Goal: Task Accomplishment & Management: Use online tool/utility

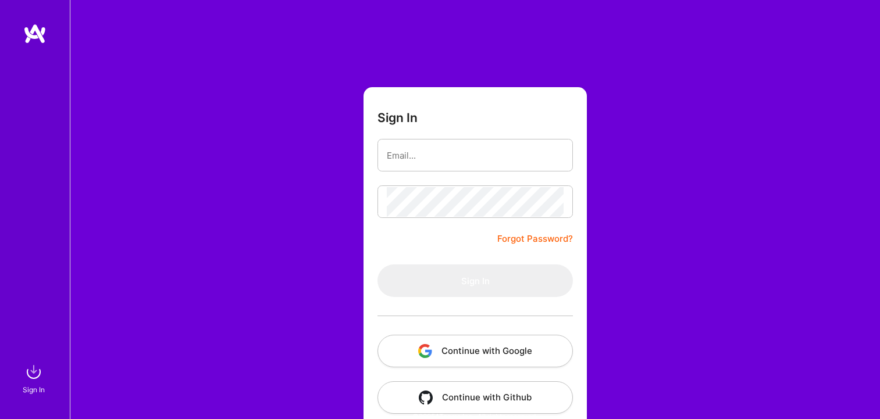
click at [488, 336] on button "Continue with Google" at bounding box center [474, 351] width 195 height 33
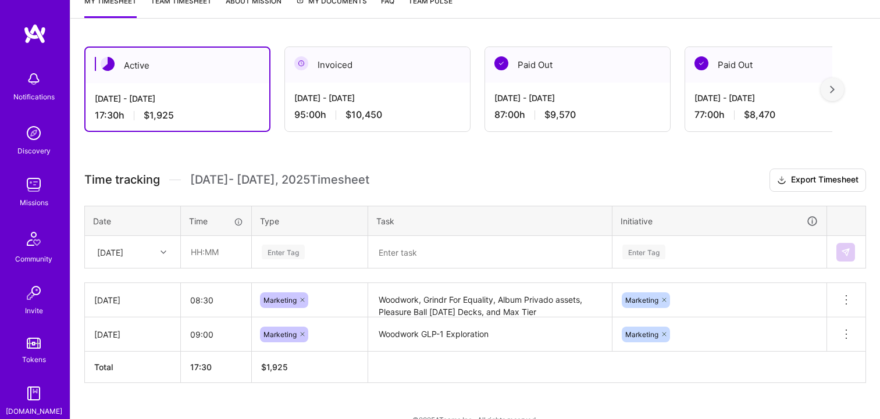
scroll to position [188, 0]
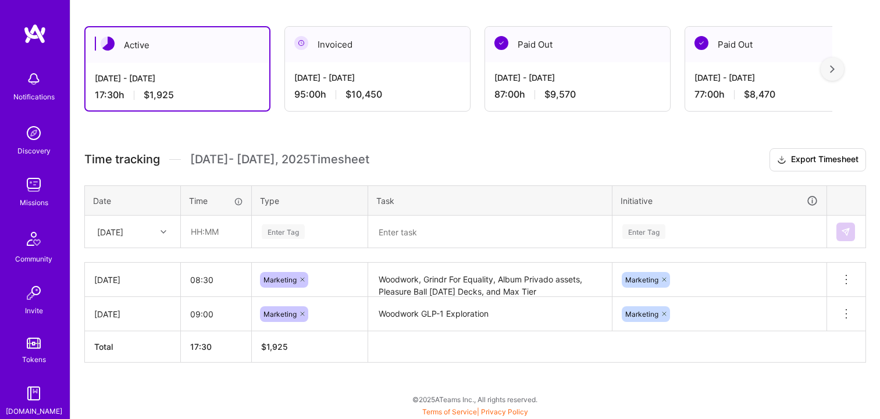
click at [149, 236] on div "[DATE]" at bounding box center [123, 231] width 65 height 19
click at [124, 303] on div "[DATE]" at bounding box center [132, 308] width 94 height 22
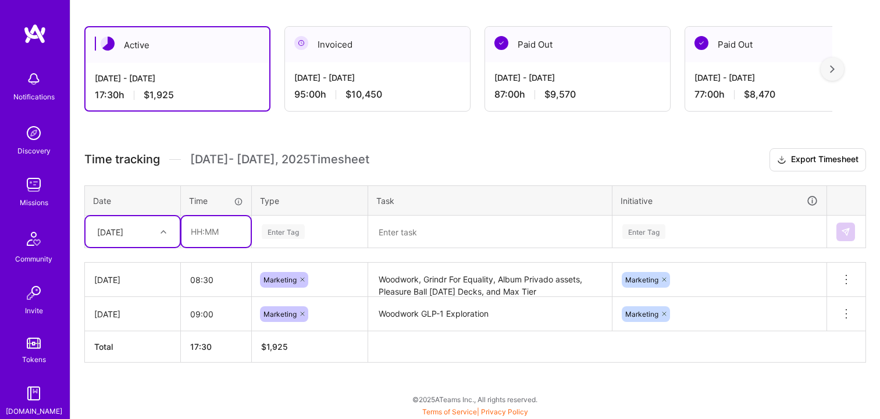
click at [215, 236] on input "text" at bounding box center [215, 231] width 69 height 31
type input "09:00"
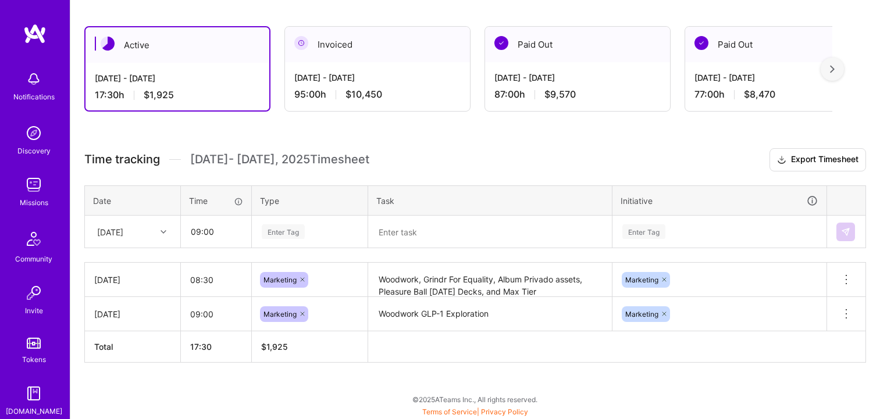
click at [288, 237] on div "Enter Tag" at bounding box center [283, 232] width 43 height 18
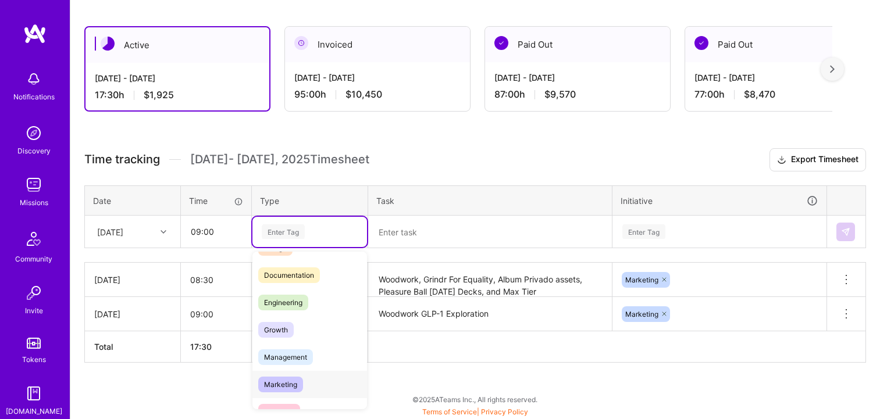
scroll to position [58, 0]
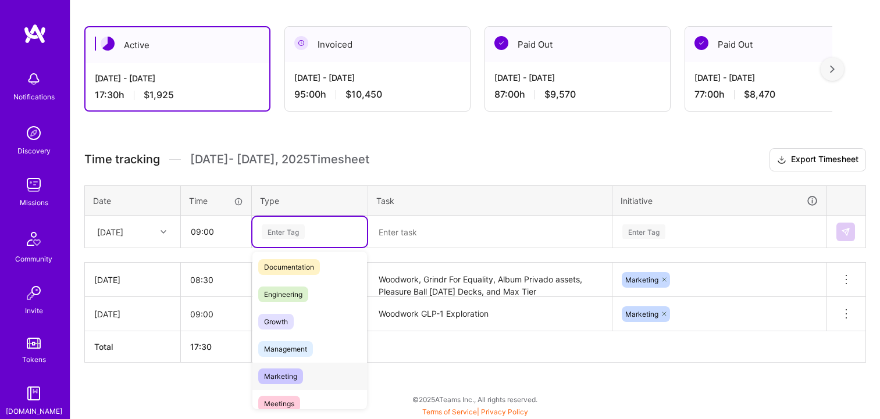
click at [314, 379] on div "Marketing" at bounding box center [309, 376] width 115 height 27
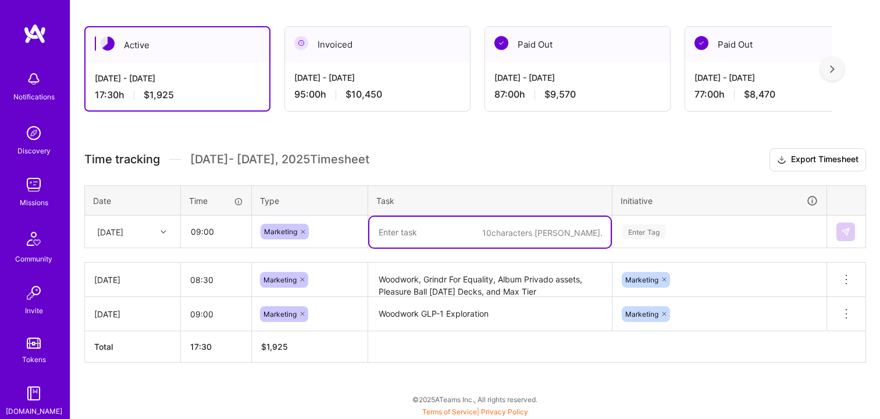
click at [416, 218] on textarea at bounding box center [489, 232] width 241 height 31
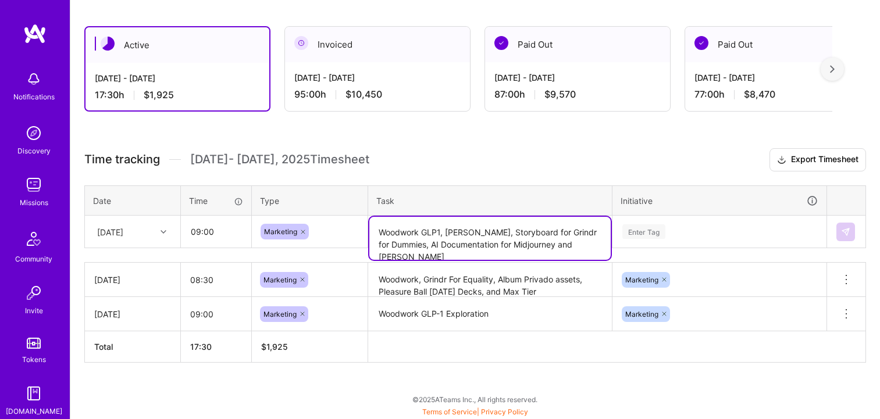
type textarea "Woodwork GLP1, [PERSON_NAME], Storyboard for Grindr for Dummies, AI Documentati…"
click at [637, 236] on div "Enter Tag" at bounding box center [719, 231] width 213 height 30
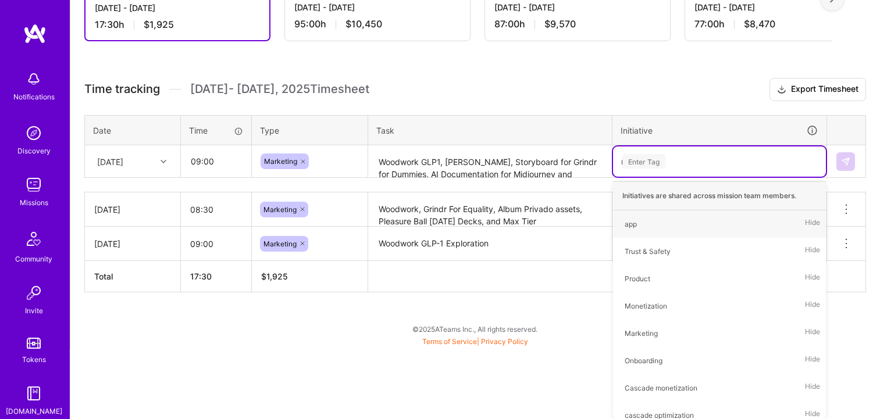
scroll to position [188, 0]
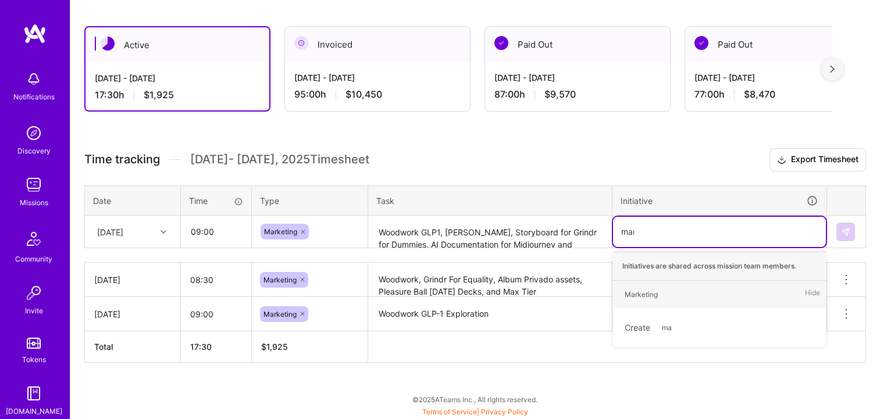
type input "mark"
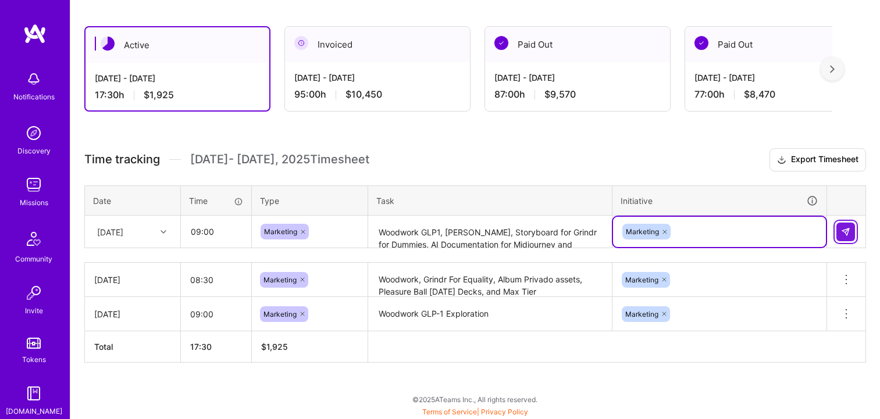
click at [850, 228] on img at bounding box center [845, 231] width 9 height 9
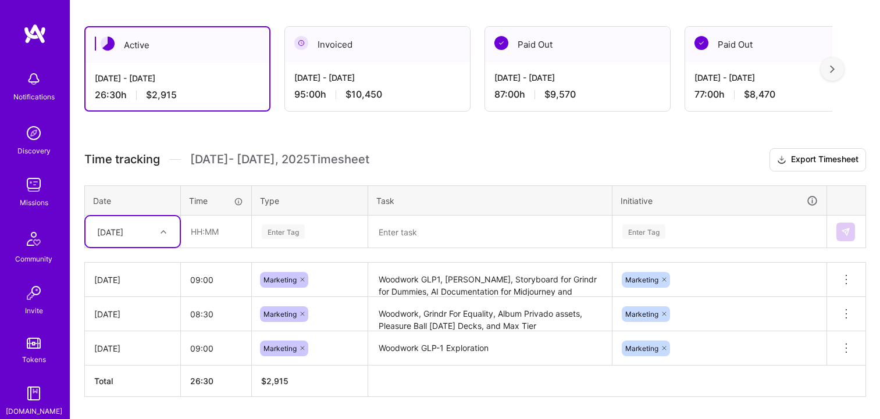
click at [144, 234] on div "[DATE]" at bounding box center [123, 231] width 65 height 19
drag, startPoint x: 133, startPoint y: 303, endPoint x: 153, endPoint y: 292, distance: 23.2
click at [133, 303] on div "[DATE]" at bounding box center [132, 308] width 94 height 22
click at [219, 233] on input "text" at bounding box center [215, 231] width 69 height 31
type input "08:00"
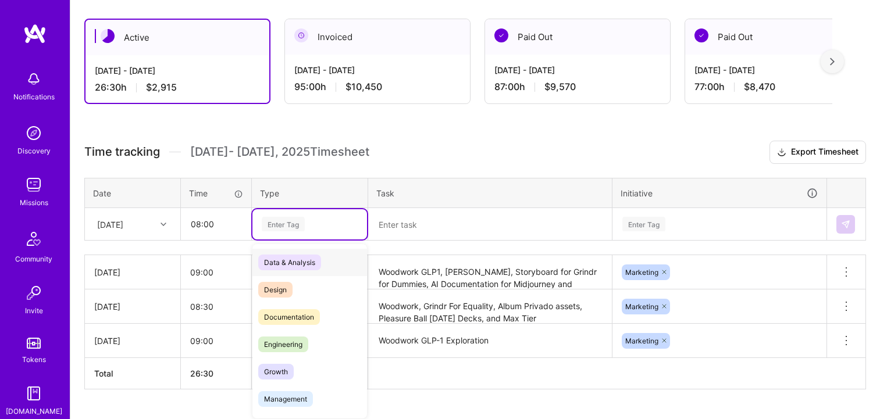
click at [296, 240] on div "Time tracking [DATE] - [DATE] Timesheet Export Timesheet Date Time Type Task In…" at bounding box center [475, 265] width 782 height 249
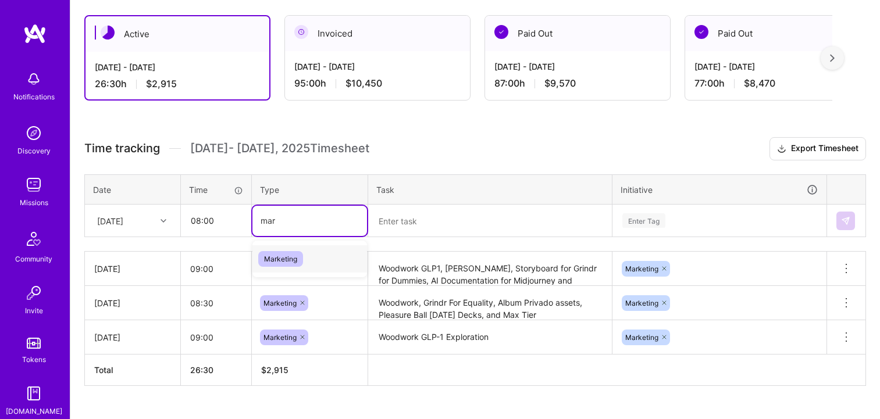
type input "mark"
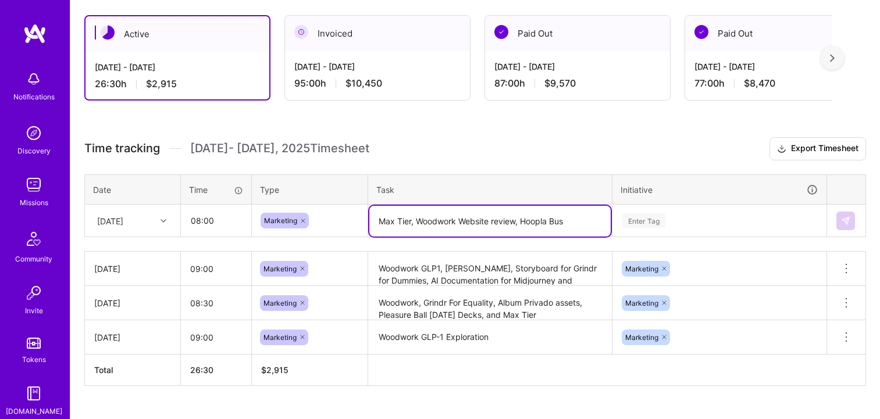
click at [554, 223] on textarea "Max Tier, Woodwork Website review, Hoopla Bus" at bounding box center [489, 221] width 241 height 31
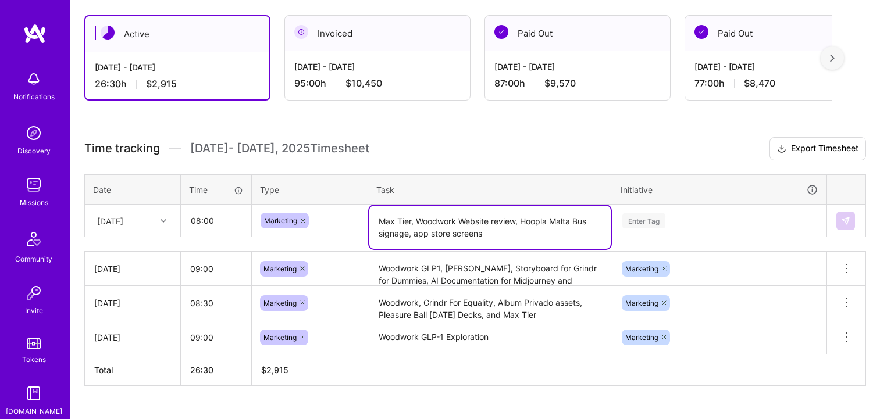
type textarea "Max Tier, Woodwork Website review, Hoopla Malta Bus signage, app store screens"
click at [647, 227] on div "Enter Tag" at bounding box center [719, 221] width 213 height 30
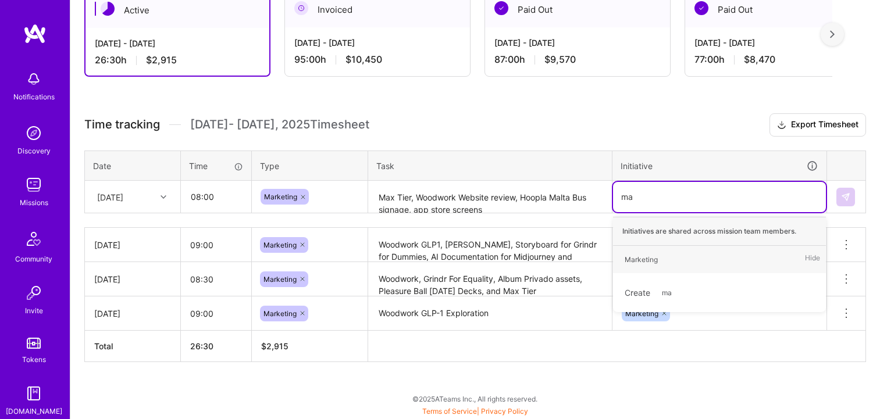
scroll to position [222, 0]
type input "mark"
click at [647, 256] on div "Marketing" at bounding box center [641, 260] width 33 height 12
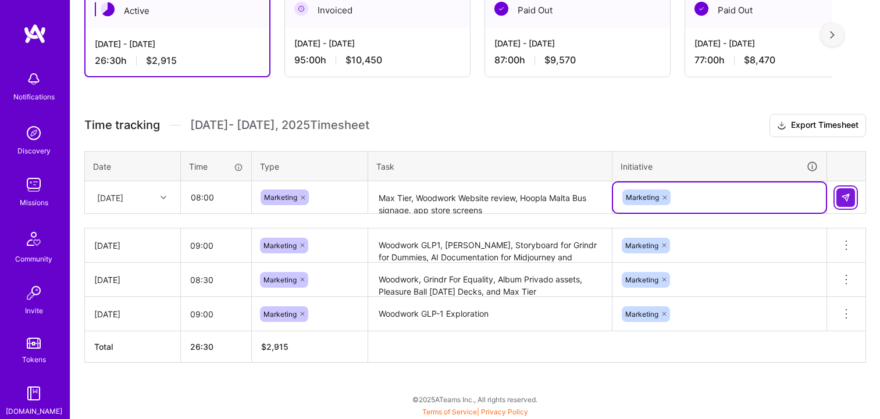
click at [853, 197] on button at bounding box center [845, 197] width 19 height 19
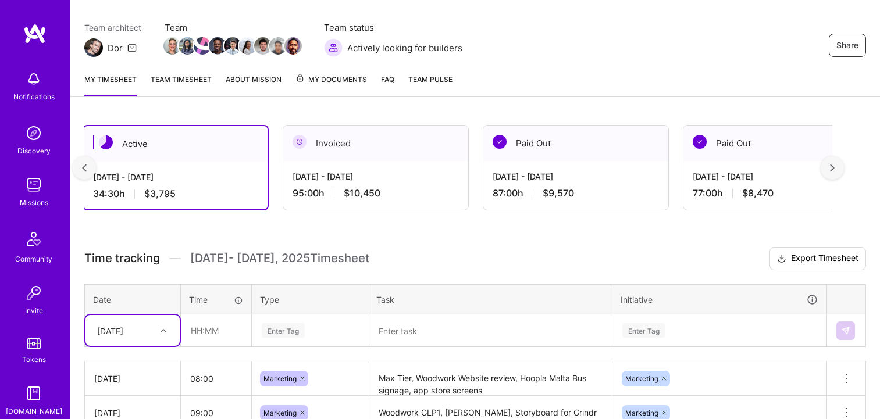
scroll to position [0, 0]
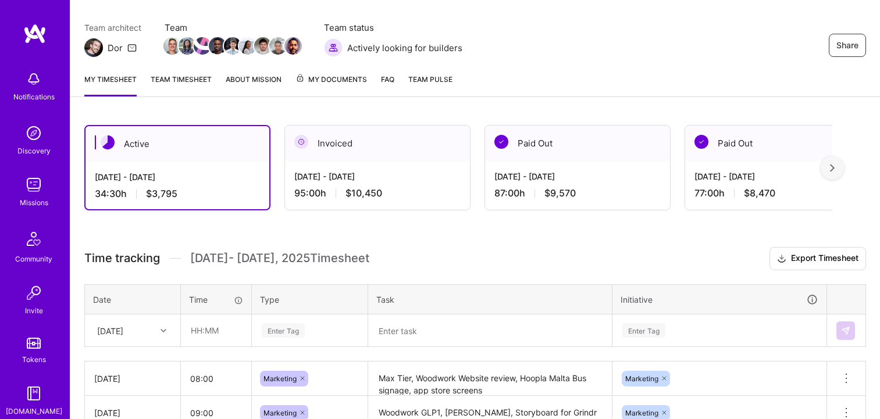
drag, startPoint x: 455, startPoint y: 137, endPoint x: 446, endPoint y: 136, distance: 8.8
click at [454, 137] on div "Invoiced" at bounding box center [377, 143] width 185 height 35
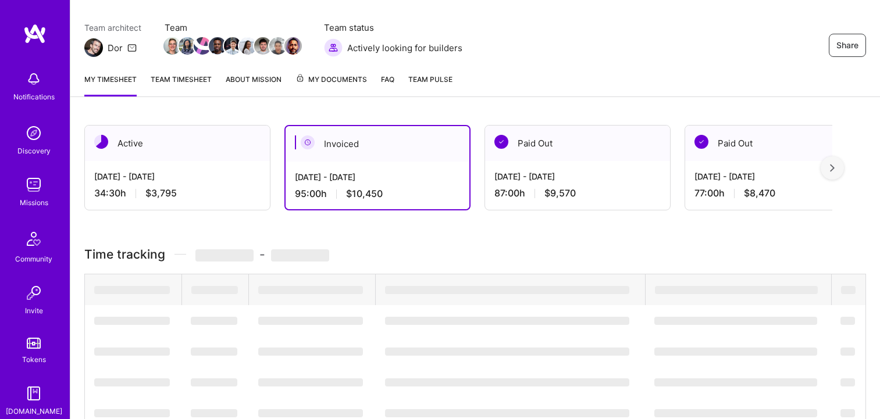
click at [202, 86] on link "Team timesheet" at bounding box center [181, 84] width 61 height 23
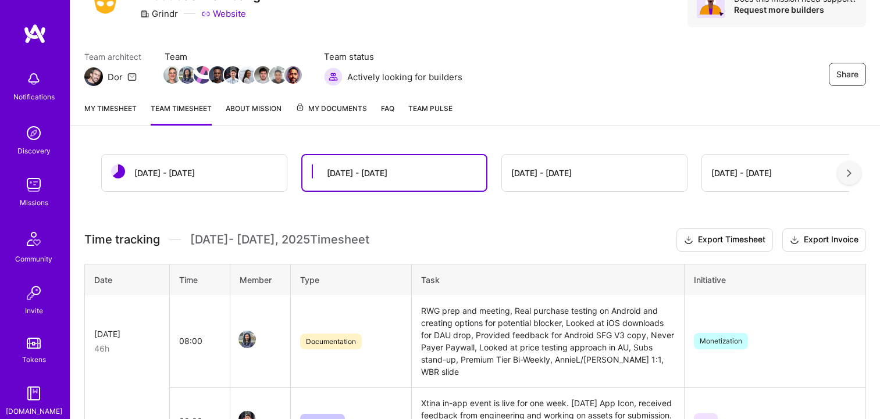
click at [262, 171] on div "[DATE] - [DATE]" at bounding box center [194, 173] width 185 height 37
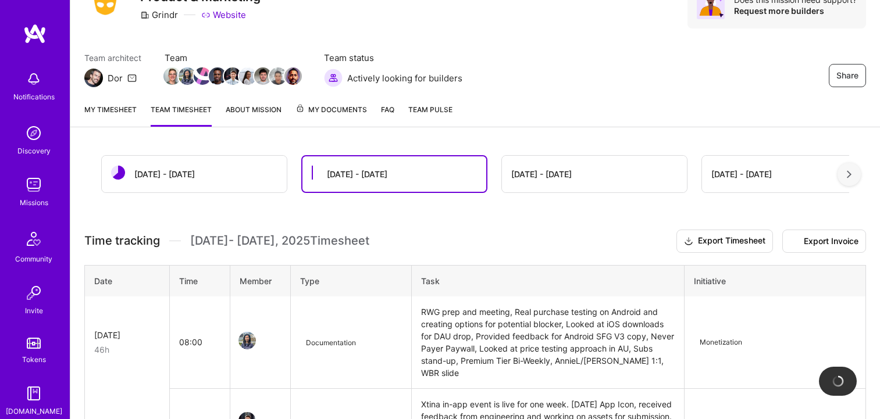
click at [238, 174] on div "[DATE] - [DATE]" at bounding box center [194, 174] width 185 height 37
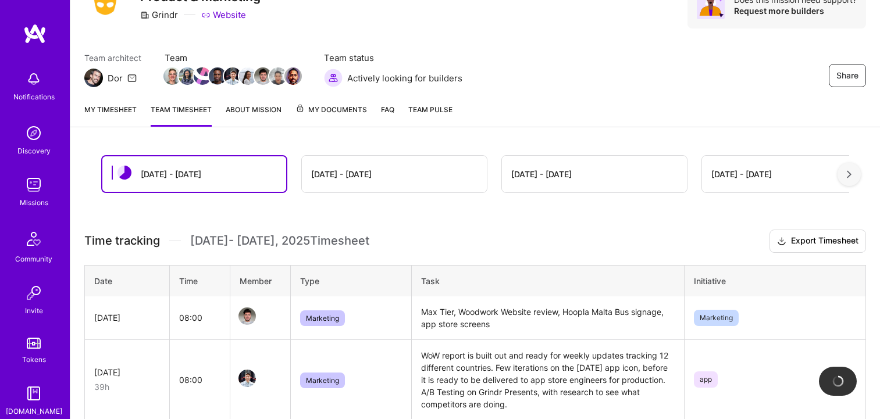
click at [218, 173] on div "[DATE] - [DATE]" at bounding box center [194, 173] width 184 height 35
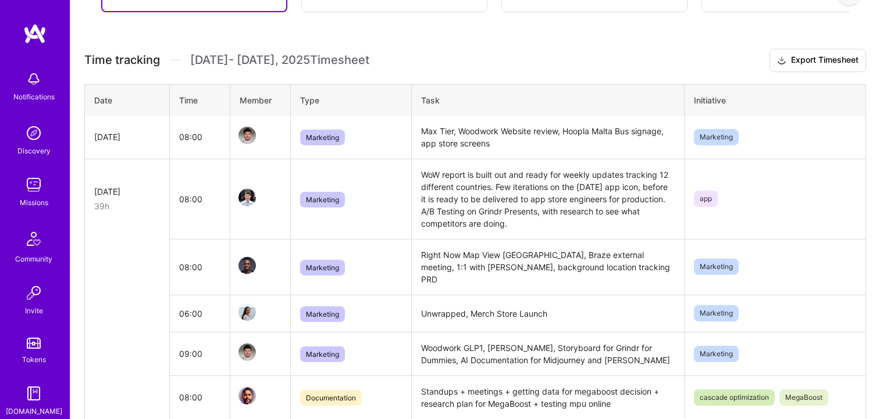
scroll to position [241, 0]
